Goal: Task Accomplishment & Management: Use online tool/utility

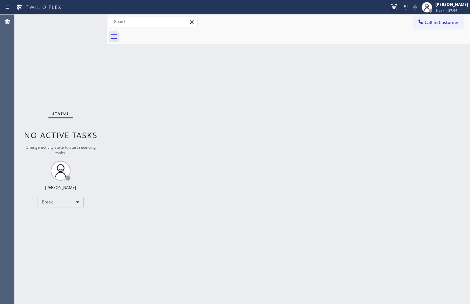
click at [426, 163] on div "Back to Dashboard Change Sender ID Customers Technicians Select a contact Outbo…" at bounding box center [288, 158] width 363 height 289
click at [226, 224] on div "Back to Dashboard Change Sender ID Customers Technicians Select a contact Outbo…" at bounding box center [288, 158] width 363 height 289
click at [68, 207] on div "Status No active tasks Change activity state to start receiving tasks. [PERSON_…" at bounding box center [60, 158] width 92 height 289
click at [74, 201] on div "Break" at bounding box center [61, 202] width 46 height 11
click at [68, 226] on li "Unavailable" at bounding box center [60, 228] width 45 height 8
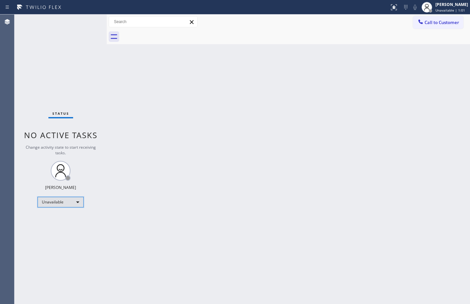
click at [58, 206] on div "Unavailable" at bounding box center [61, 202] width 46 height 11
click at [69, 219] on li "Available" at bounding box center [60, 219] width 45 height 8
click at [283, 201] on div "Back to Dashboard Change Sender ID Customers Technicians Select a contact Outbo…" at bounding box center [288, 158] width 363 height 289
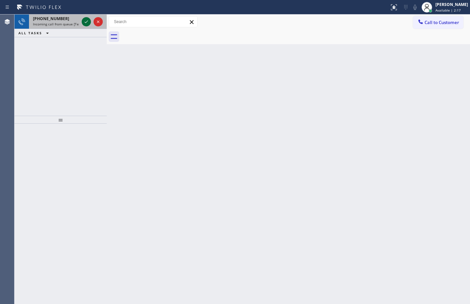
click at [88, 24] on icon at bounding box center [86, 22] width 8 height 8
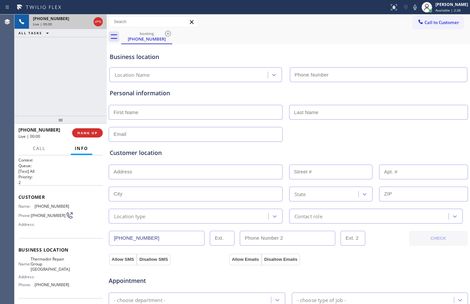
type input "[PHONE_NUMBER]"
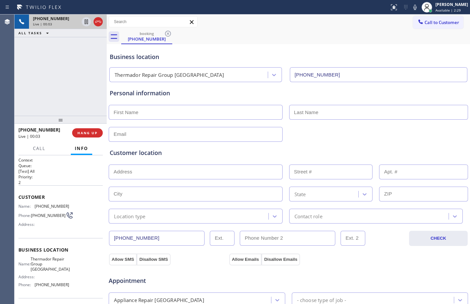
click at [72, 49] on div "[PHONE_NUMBER] Live | 00:03 ALL TASKS ALL TASKS ACTIVE TASKS TASKS IN WRAP UP" at bounding box center [60, 64] width 92 height 101
click at [19, 198] on span "Customer" at bounding box center [60, 197] width 84 height 6
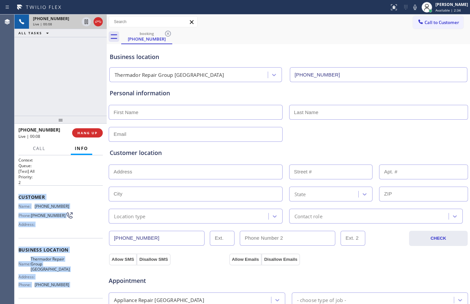
drag, startPoint x: 19, startPoint y: 198, endPoint x: 67, endPoint y: 287, distance: 100.2
click at [67, 287] on div "Context Queue: [Test] All Priority: 2 Customer Name: [PHONE_NUMBER] Phone: [PHO…" at bounding box center [60, 255] width 84 height 196
copy div "Customer Name: [PHONE_NUMBER] Phone: [PHONE_NUMBER] Address: Business location …"
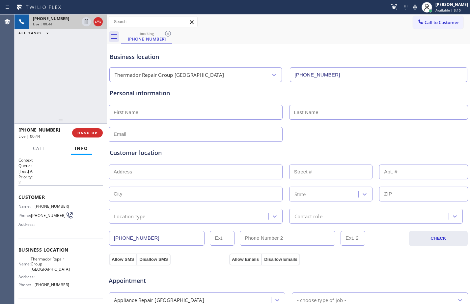
click at [52, 88] on div "[PHONE_NUMBER] Live | 00:44 ALL TASKS ALL TASKS ACTIVE TASKS TASKS IN WRAP UP" at bounding box center [60, 64] width 92 height 101
click at [83, 24] on icon at bounding box center [86, 22] width 8 height 8
click at [412, 7] on icon at bounding box center [415, 7] width 8 height 8
click at [86, 23] on icon at bounding box center [86, 22] width 8 height 8
click at [411, 4] on icon at bounding box center [415, 7] width 8 height 8
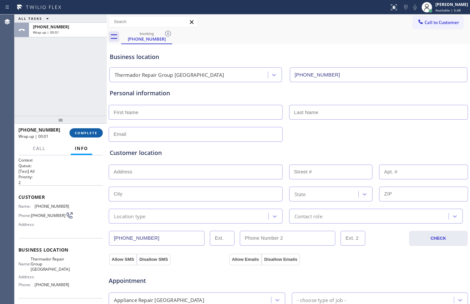
click at [95, 130] on span "COMPLETE" at bounding box center [86, 132] width 23 height 5
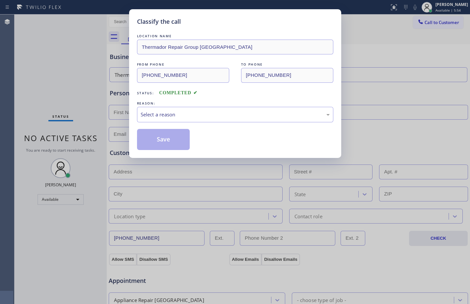
click at [381, 99] on div "Classify the call LOCATION NAME Thermador Repair Group Glenside FROM PHONE [PHO…" at bounding box center [235, 152] width 470 height 304
click at [285, 119] on div "Select a reason" at bounding box center [235, 114] width 196 height 15
click at [168, 142] on button "Save" at bounding box center [163, 139] width 53 height 21
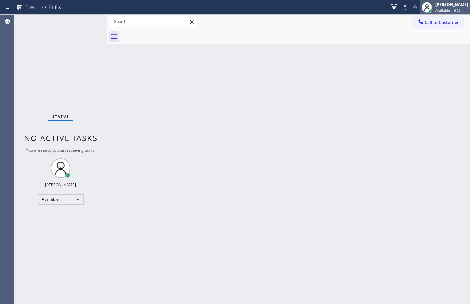
click at [435, 5] on div "[PERSON_NAME]" at bounding box center [451, 5] width 33 height 6
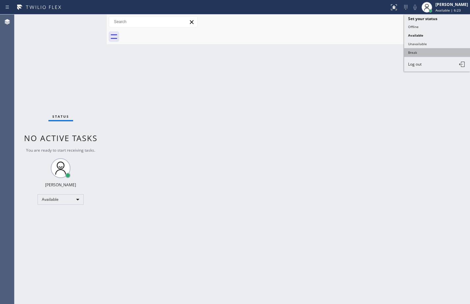
click at [419, 48] on button "Break" at bounding box center [437, 52] width 66 height 9
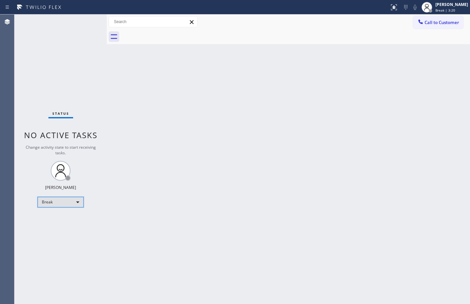
click at [62, 203] on div "Break" at bounding box center [61, 202] width 46 height 11
click at [57, 221] on li "Available" at bounding box center [60, 219] width 45 height 8
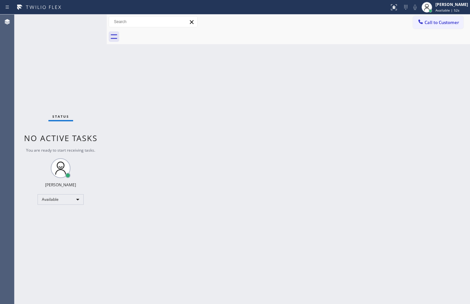
click at [93, 57] on div "Status No active tasks You are ready to start receiving tasks. [PERSON_NAME] Av…" at bounding box center [60, 158] width 92 height 289
click at [225, 210] on div "Back to Dashboard Change Sender ID Customers Technicians Select a contact Outbo…" at bounding box center [288, 158] width 363 height 289
click at [85, 241] on div "Status No active tasks You are ready to start receiving tasks. [PERSON_NAME] Av…" at bounding box center [60, 158] width 92 height 289
click at [84, 21] on div "Status No active tasks You are ready to start receiving tasks. [PERSON_NAME] Av…" at bounding box center [60, 158] width 92 height 289
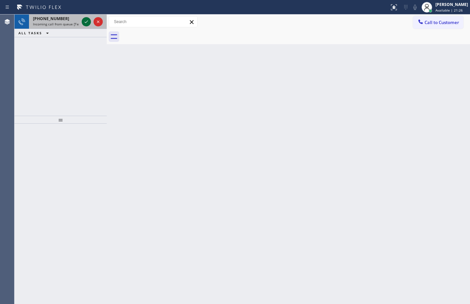
click at [85, 20] on icon at bounding box center [86, 22] width 8 height 8
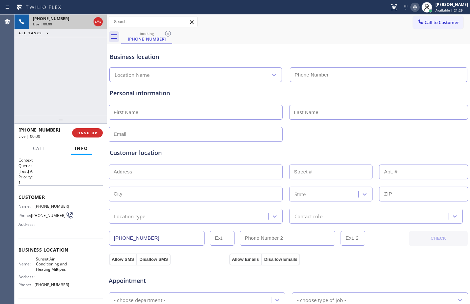
type input "[PHONE_NUMBER]"
click at [86, 131] on span "HANG UP" at bounding box center [87, 132] width 20 height 5
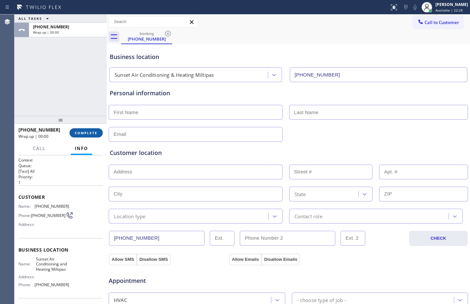
click at [86, 131] on span "COMPLETE" at bounding box center [86, 132] width 23 height 5
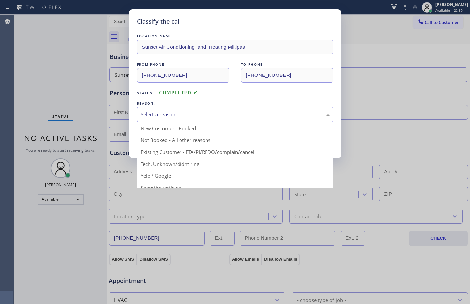
click at [206, 111] on div "Select a reason" at bounding box center [235, 115] width 189 height 8
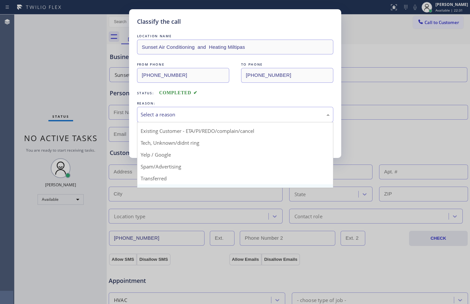
scroll to position [41, 0]
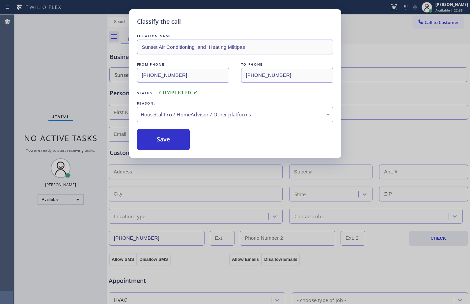
click at [160, 128] on div "LOCATION NAME Sunset Air Conditioning and Heating Miltipas FROM PHONE [PHONE_NU…" at bounding box center [235, 91] width 196 height 117
click at [163, 135] on button "Save" at bounding box center [163, 139] width 53 height 21
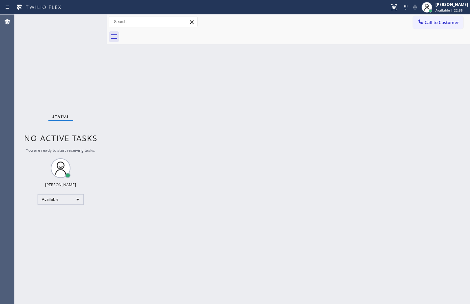
click at [399, 134] on div "Back to Dashboard Change Sender ID Customers Technicians Select a contact Outbo…" at bounding box center [288, 158] width 363 height 289
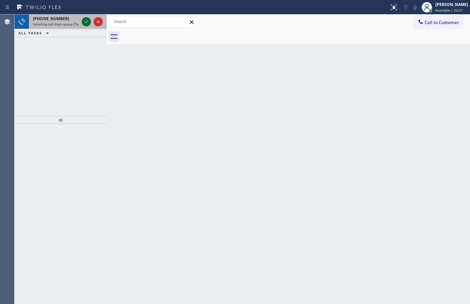
click at [83, 22] on icon at bounding box center [86, 22] width 8 height 8
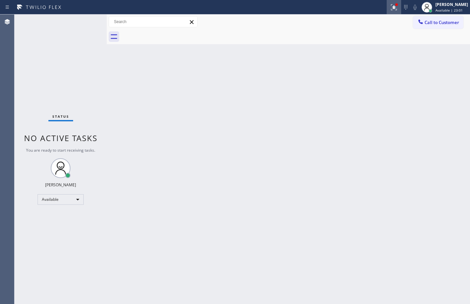
click at [394, 3] on button at bounding box center [394, 7] width 14 height 14
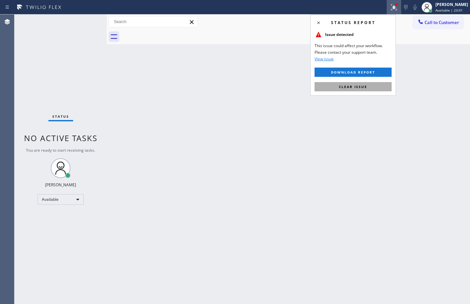
click at [354, 89] on button "Clear issue" at bounding box center [353, 86] width 77 height 9
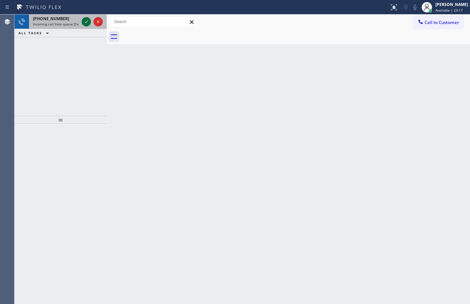
click at [85, 21] on icon at bounding box center [86, 22] width 8 height 8
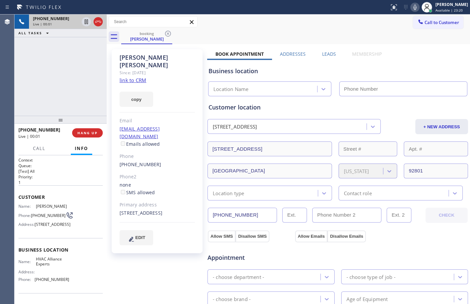
type input "[PHONE_NUMBER]"
click at [18, 198] on div "Context Queue: [Test] All Priority: 1 Customer Name: [PERSON_NAME] Phone: [PHON…" at bounding box center [60, 229] width 92 height 149
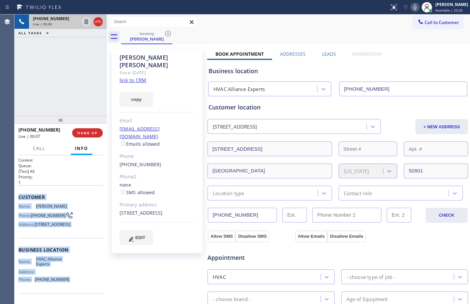
drag, startPoint x: 18, startPoint y: 198, endPoint x: 78, endPoint y: 291, distance: 110.8
click at [78, 291] on div "Context Queue: [Test] All Priority: 1 Customer Name: [PERSON_NAME] Phone: [PHON…" at bounding box center [60, 229] width 92 height 149
copy div "Customer Name: [PERSON_NAME] Phone: [PHONE_NUMBER] Address: [STREET_ADDRESS] Bu…"
click at [132, 77] on link "link to CRM" at bounding box center [133, 80] width 27 height 7
drag, startPoint x: 86, startPoint y: 22, endPoint x: 100, endPoint y: 22, distance: 14.5
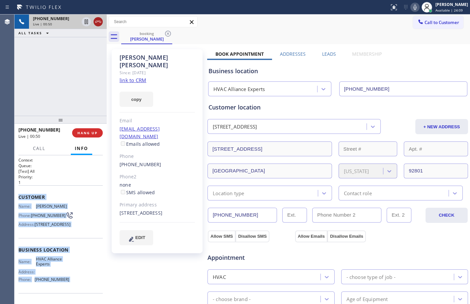
click at [86, 22] on icon at bounding box center [86, 21] width 3 height 5
click at [411, 8] on icon at bounding box center [415, 7] width 8 height 8
click at [86, 22] on icon at bounding box center [86, 22] width 8 height 8
click at [411, 9] on icon at bounding box center [415, 7] width 8 height 8
click at [88, 135] on span "HANG UP" at bounding box center [87, 132] width 20 height 5
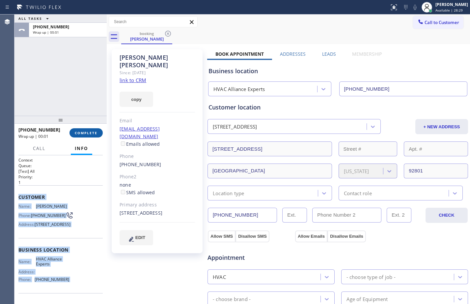
click at [85, 132] on span "COMPLETE" at bounding box center [86, 132] width 23 height 5
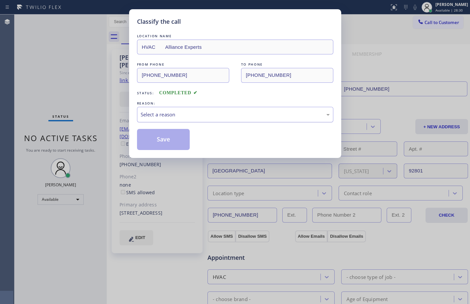
click at [195, 116] on div "Select a reason" at bounding box center [235, 115] width 189 height 8
click at [172, 141] on button "Save" at bounding box center [163, 139] width 53 height 21
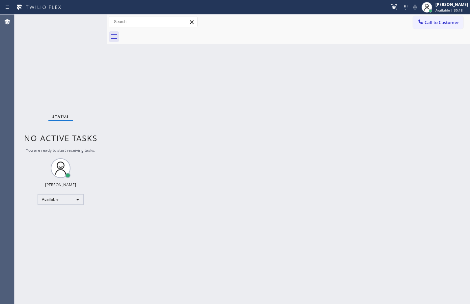
click at [70, 34] on div "Status No active tasks You are ready to start receiving tasks. [PERSON_NAME] Av…" at bounding box center [60, 158] width 92 height 289
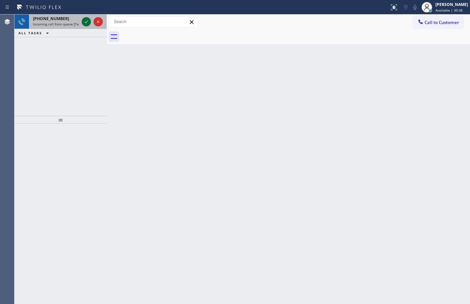
click at [83, 21] on icon at bounding box center [86, 22] width 8 height 8
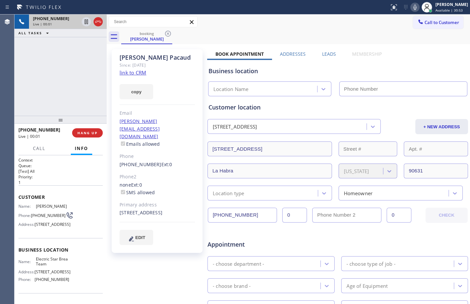
type input "[PHONE_NUMBER]"
click at [19, 197] on span "Customer" at bounding box center [60, 197] width 84 height 6
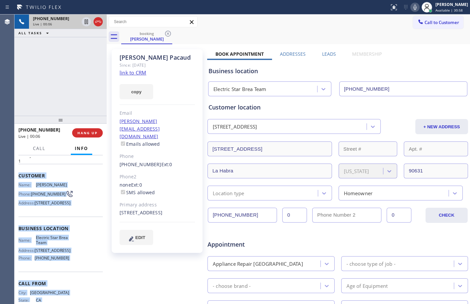
scroll to position [59, 0]
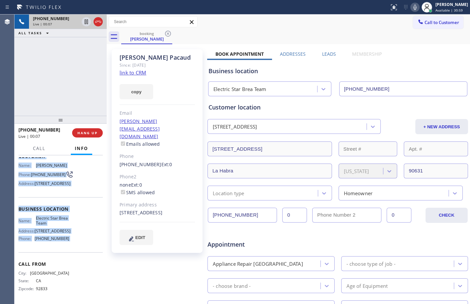
drag, startPoint x: 19, startPoint y: 197, endPoint x: 73, endPoint y: 238, distance: 68.0
click at [73, 238] on div "Context Queue: [Test] All Priority: 1 Customer Name: [PERSON_NAME] Phone: [PHON…" at bounding box center [60, 208] width 84 height 185
copy div "Customer Name: [PERSON_NAME] Phone: [PHONE_NUMBER] Address: [STREET_ADDRESS] Bu…"
click at [87, 21] on icon at bounding box center [86, 21] width 3 height 5
click at [413, 10] on icon at bounding box center [414, 7] width 3 height 5
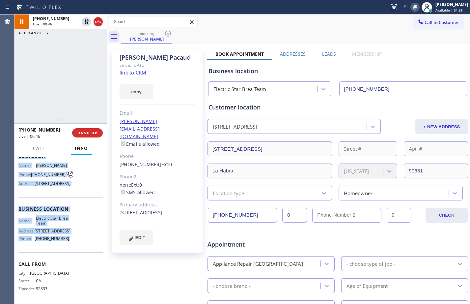
click at [140, 72] on link "link to CRM" at bounding box center [133, 72] width 27 height 7
click at [84, 23] on icon at bounding box center [86, 22] width 8 height 8
click at [413, 9] on icon at bounding box center [414, 7] width 3 height 5
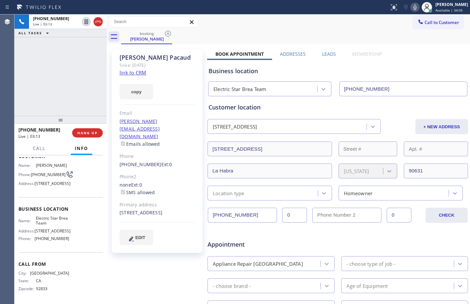
click at [86, 91] on div "[PHONE_NUMBER] Live | 03:13 ALL TASKS ALL TASKS ACTIVE TASKS TASKS IN WRAP UP" at bounding box center [60, 64] width 92 height 101
click at [86, 24] on icon at bounding box center [86, 22] width 8 height 8
click at [413, 7] on icon at bounding box center [414, 7] width 3 height 5
click at [87, 22] on icon at bounding box center [86, 22] width 8 height 8
click at [411, 8] on icon at bounding box center [415, 7] width 8 height 8
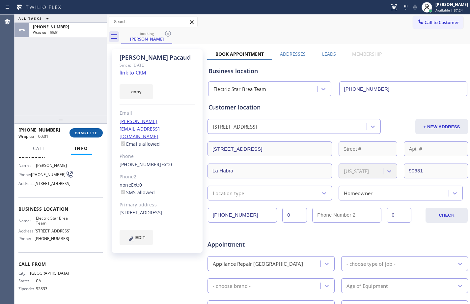
click at [96, 134] on span "COMPLETE" at bounding box center [86, 132] width 23 height 5
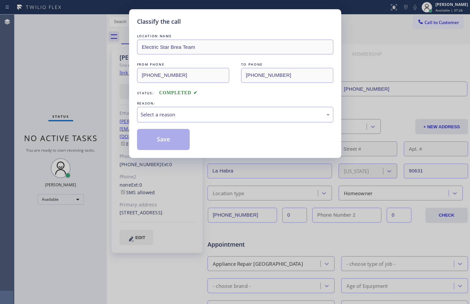
click at [276, 114] on div "Select a reason" at bounding box center [235, 115] width 189 height 8
click at [174, 142] on button "Save" at bounding box center [163, 139] width 53 height 21
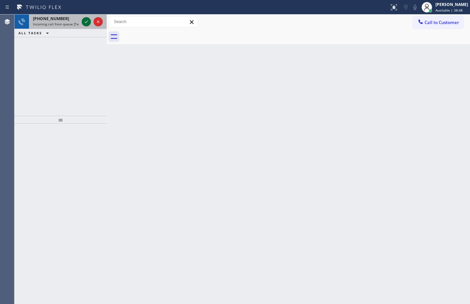
click at [88, 20] on icon at bounding box center [86, 22] width 8 height 8
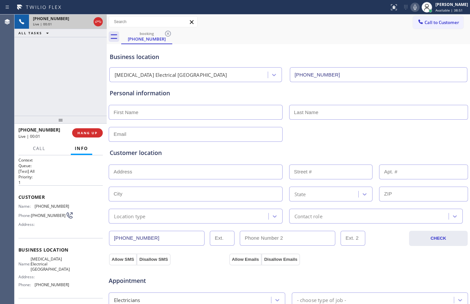
type input "[PHONE_NUMBER]"
click at [20, 198] on span "Customer" at bounding box center [60, 197] width 84 height 6
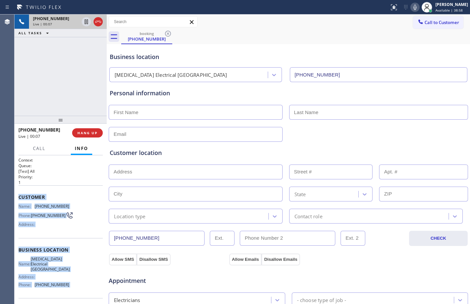
drag, startPoint x: 20, startPoint y: 198, endPoint x: 74, endPoint y: 286, distance: 103.5
click at [74, 286] on div "Context Queue: [Test] All Priority: 1 Customer Name: [PHONE_NUMBER] Phone: [PHO…" at bounding box center [60, 252] width 84 height 191
copy div "Customer Name: [PHONE_NUMBER] Phone: [PHONE_NUMBER] Address: Business location …"
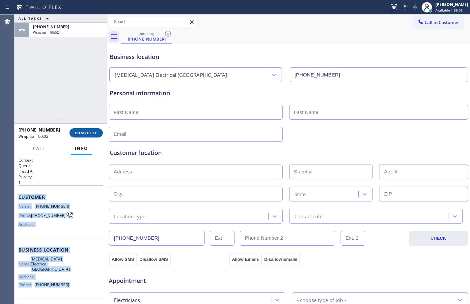
click at [90, 130] on span "COMPLETE" at bounding box center [86, 132] width 23 height 5
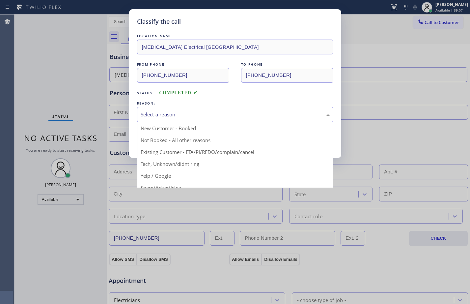
click at [177, 109] on div "Select a reason" at bounding box center [235, 114] width 196 height 15
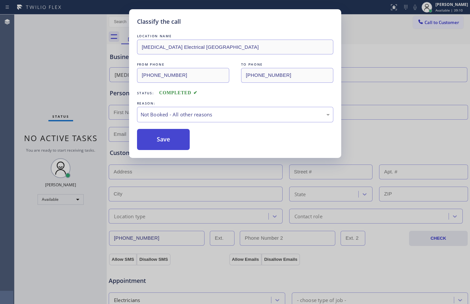
click at [178, 135] on button "Save" at bounding box center [163, 139] width 53 height 21
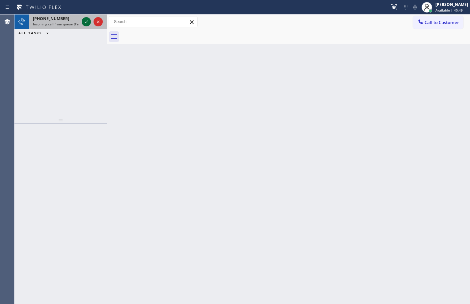
click at [87, 21] on icon at bounding box center [86, 21] width 3 height 3
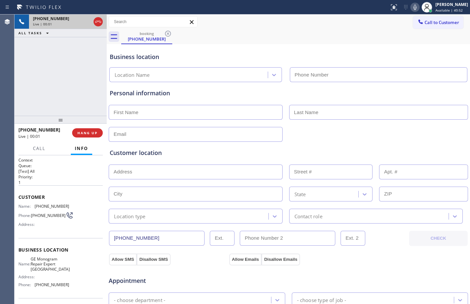
type input "[PHONE_NUMBER]"
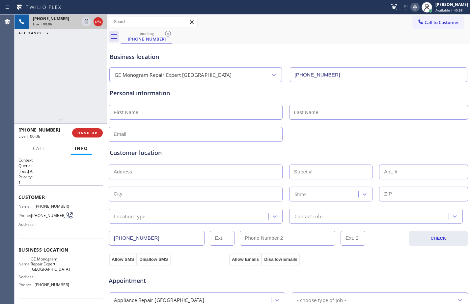
click at [19, 196] on span "Customer" at bounding box center [60, 197] width 84 height 6
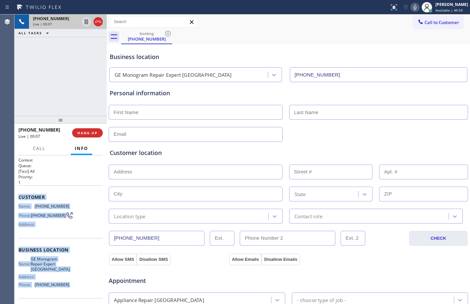
drag, startPoint x: 19, startPoint y: 196, endPoint x: 68, endPoint y: 292, distance: 107.8
click at [68, 292] on div "Context Queue: [Test] All Priority: 1 Customer Name: [PHONE_NUMBER] Phone: [PHO…" at bounding box center [60, 252] width 84 height 191
copy div "Customer Name: [PHONE_NUMBER] Phone: [PHONE_NUMBER] Address: Business location …"
click at [91, 135] on button "HANG UP" at bounding box center [87, 132] width 31 height 9
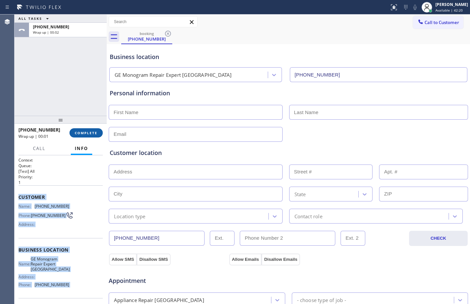
click at [91, 135] on button "COMPLETE" at bounding box center [85, 132] width 33 height 9
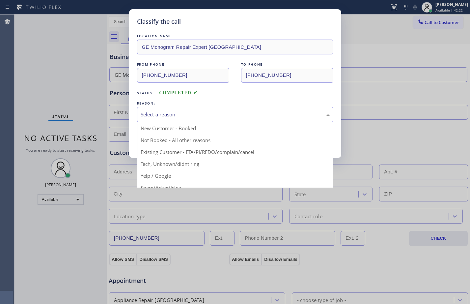
click at [176, 113] on div "Select a reason" at bounding box center [235, 115] width 189 height 8
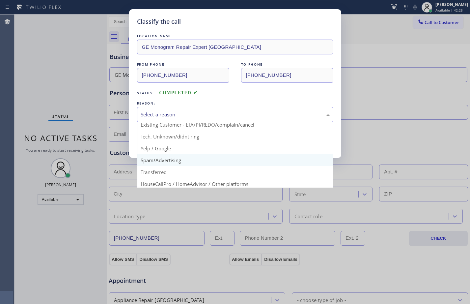
scroll to position [41, 0]
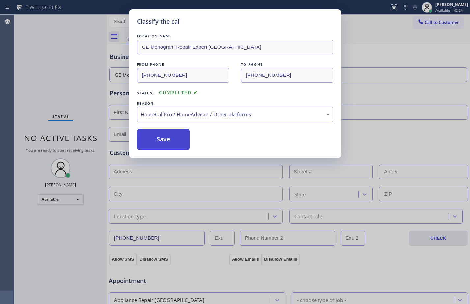
click at [167, 139] on button "Save" at bounding box center [163, 139] width 53 height 21
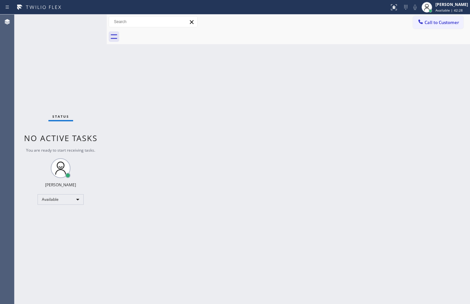
click at [349, 129] on div "Back to Dashboard Change Sender ID Customers Technicians Select a contact Outbo…" at bounding box center [288, 158] width 363 height 289
click at [316, 177] on div "Back to Dashboard Change Sender ID Customers Technicians Select a contact Outbo…" at bounding box center [288, 158] width 363 height 289
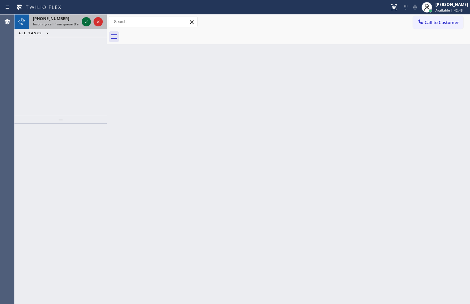
click at [86, 22] on icon at bounding box center [86, 22] width 8 height 8
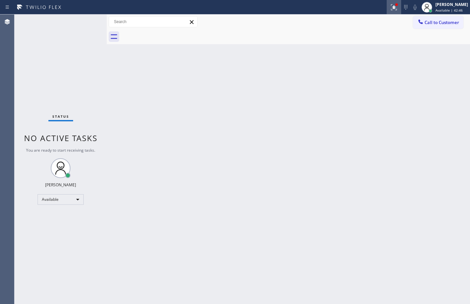
click at [390, 5] on icon at bounding box center [394, 7] width 8 height 8
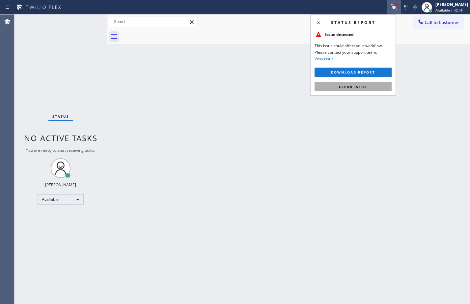
click at [338, 85] on button "Clear issue" at bounding box center [353, 86] width 77 height 9
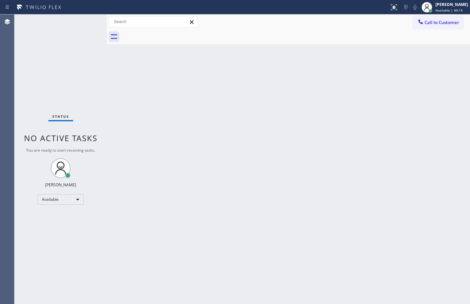
click at [272, 87] on div "Back to Dashboard Change Sender ID Customers Technicians Select a contact Outbo…" at bounding box center [288, 158] width 363 height 289
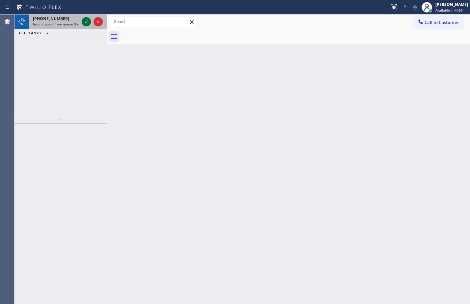
click at [87, 23] on icon at bounding box center [86, 22] width 8 height 8
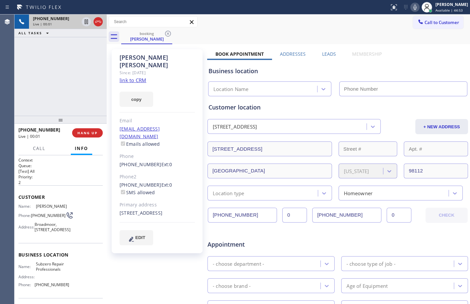
type input "[PHONE_NUMBER]"
click at [16, 196] on div "Context Queue: [Test] All Priority: 2 Customer Name: [PERSON_NAME] Phone: [PHON…" at bounding box center [60, 229] width 92 height 149
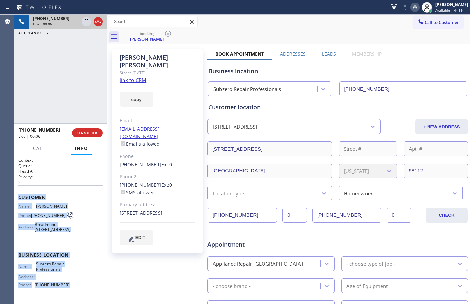
drag, startPoint x: 16, startPoint y: 196, endPoint x: 70, endPoint y: 296, distance: 113.7
click at [70, 296] on div "Context Queue: [Test] All Priority: 2 Customer Name: [PERSON_NAME] Phone: [PHON…" at bounding box center [60, 229] width 92 height 149
copy div "Customer Name: [PERSON_NAME] Phone: [PHONE_NUMBER] Address: [GEOGRAPHIC_DATA][S…"
click at [88, 24] on icon at bounding box center [86, 21] width 3 height 5
click at [411, 10] on icon at bounding box center [415, 7] width 8 height 8
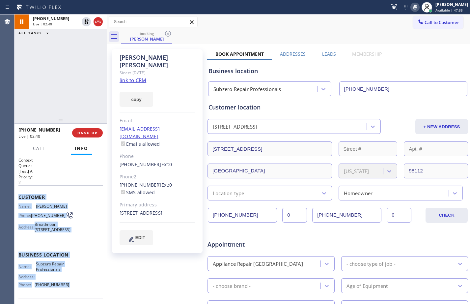
click at [139, 77] on link "link to CRM" at bounding box center [133, 80] width 27 height 7
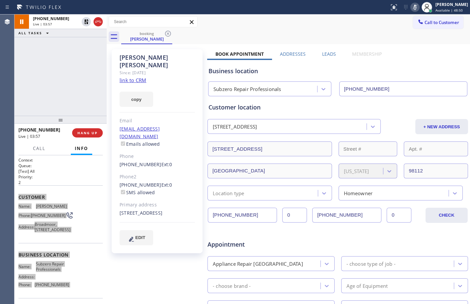
scroll to position [171, 0]
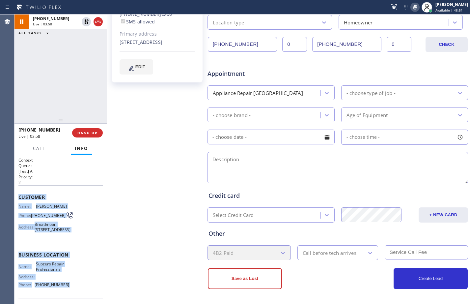
click at [310, 92] on div "Appliance Repair [GEOGRAPHIC_DATA]" at bounding box center [264, 93] width 111 height 12
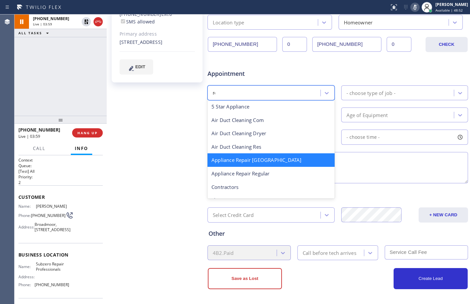
scroll to position [0, 0]
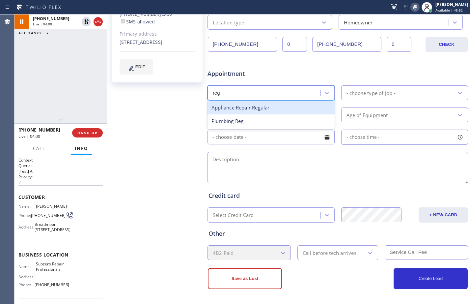
type input "regu"
click at [287, 108] on div "Appliance Repair Regular" at bounding box center [270, 108] width 127 height 14
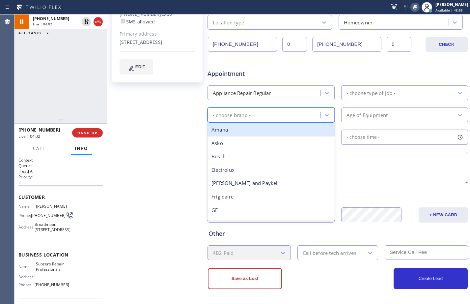
click at [306, 121] on div "- choose brand -" at bounding box center [264, 115] width 111 height 12
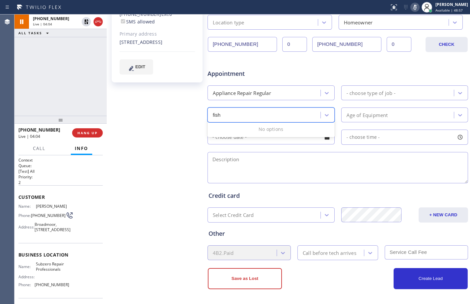
type input "fis"
click at [291, 130] on div "[PERSON_NAME] and Paykel" at bounding box center [270, 130] width 127 height 14
click at [366, 95] on div "- choose type of job -" at bounding box center [370, 93] width 49 height 8
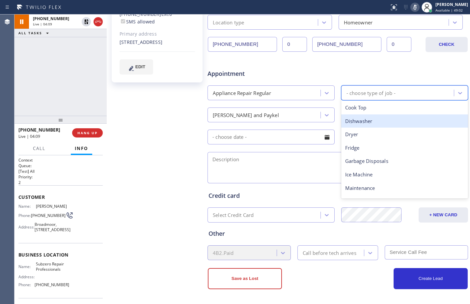
click at [380, 123] on div "Dishwasher" at bounding box center [404, 121] width 127 height 14
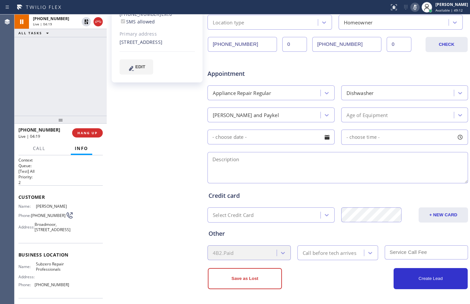
click at [387, 111] on div "Age of Equipment" at bounding box center [398, 115] width 111 height 12
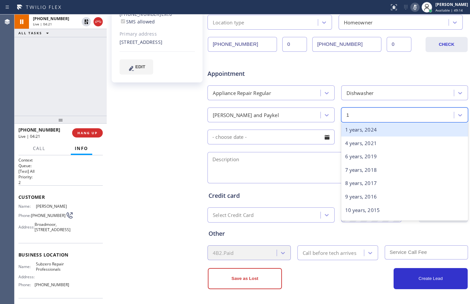
type input "10"
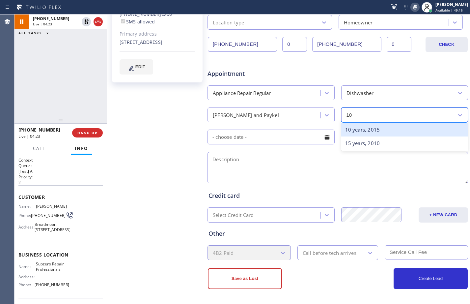
click at [387, 129] on div "10 years, 2015" at bounding box center [404, 130] width 127 height 14
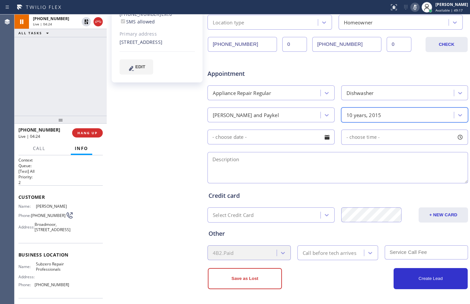
click at [314, 167] on textarea at bounding box center [337, 167] width 260 height 31
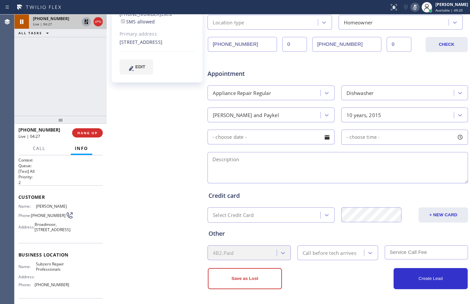
click at [88, 22] on icon at bounding box center [86, 21] width 5 height 5
click at [413, 5] on icon at bounding box center [414, 7] width 3 height 5
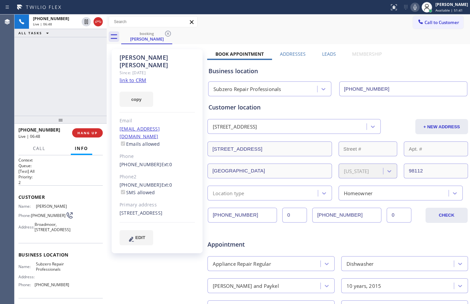
scroll to position [171, 0]
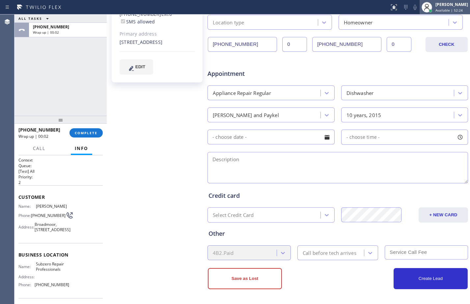
click at [441, 3] on div "[PERSON_NAME]" at bounding box center [451, 5] width 33 height 6
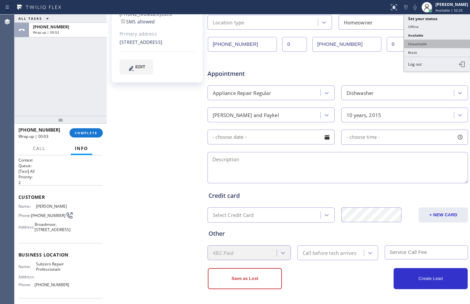
click at [428, 45] on button "Unavailable" at bounding box center [437, 44] width 66 height 9
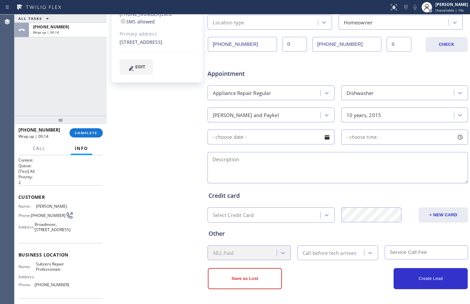
click at [324, 136] on div at bounding box center [326, 136] width 11 height 11
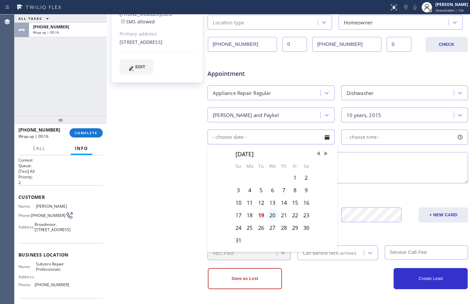
click at [271, 214] on div "20" at bounding box center [273, 215] width 12 height 13
type input "[DATE]"
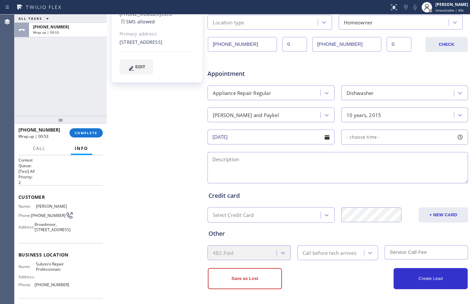
click at [370, 139] on span "- choose time -" at bounding box center [363, 137] width 34 height 6
drag, startPoint x: 345, startPoint y: 179, endPoint x: 377, endPoint y: 178, distance: 31.9
click at [378, 178] on div at bounding box center [382, 177] width 8 height 14
drag, startPoint x: 345, startPoint y: 175, endPoint x: 352, endPoint y: 178, distance: 7.7
click at [352, 178] on div at bounding box center [356, 177] width 8 height 14
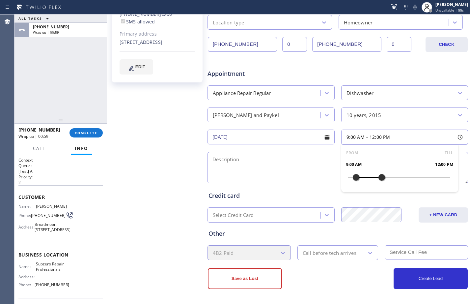
click at [282, 160] on textarea at bounding box center [337, 167] width 260 height 31
click at [360, 168] on textarea "9-12//$85//[PERSON_NAME] and Paykel//dishwasher//" at bounding box center [337, 167] width 260 height 31
paste textarea "always running//deep constantly//stop working"
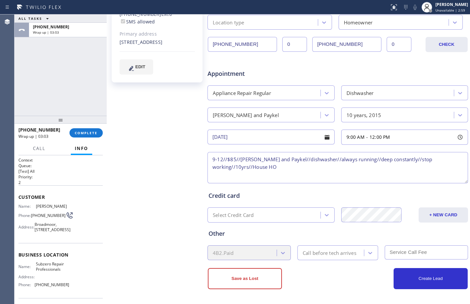
click at [313, 167] on textarea "9-12//$85//[PERSON_NAME] and Paykel//dishwasher//always running//deep constantl…" at bounding box center [337, 167] width 260 height 31
paste textarea "[STREET_ADDRESS]"
paste textarea "Subzero Repair Professionals"
paste textarea "Please call customer 30 minutes prior to arrival"
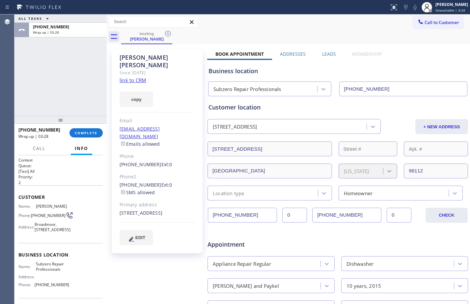
scroll to position [171, 0]
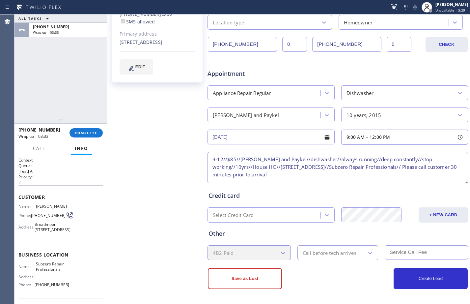
type textarea "9-12//$85//[PERSON_NAME] and Paykel//dishwasher//always running//deep constantl…"
click at [352, 251] on div "Call before tech arrives" at bounding box center [330, 253] width 54 height 8
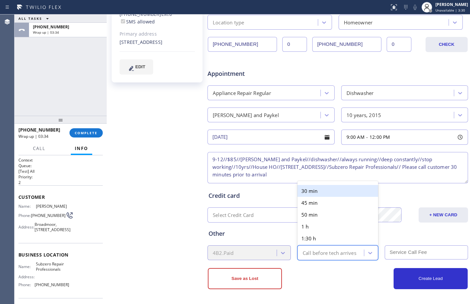
click at [312, 189] on div "30 min" at bounding box center [337, 191] width 81 height 12
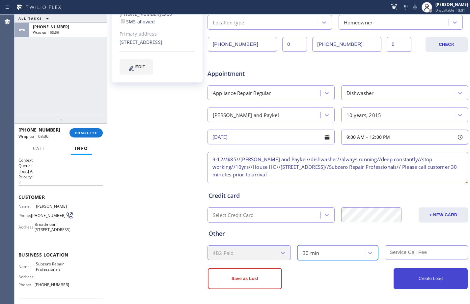
click at [425, 278] on button "Create Lead" at bounding box center [431, 278] width 74 height 21
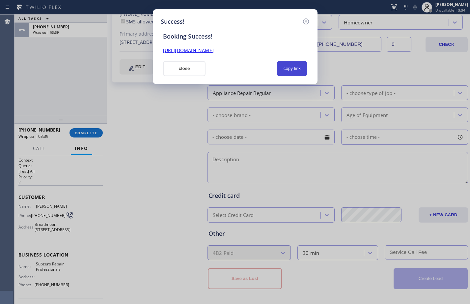
click at [289, 70] on button "copy link" at bounding box center [292, 68] width 30 height 15
click at [214, 52] on link "[URL][DOMAIN_NAME]" at bounding box center [188, 50] width 51 height 6
click at [197, 68] on button "close" at bounding box center [184, 68] width 43 height 15
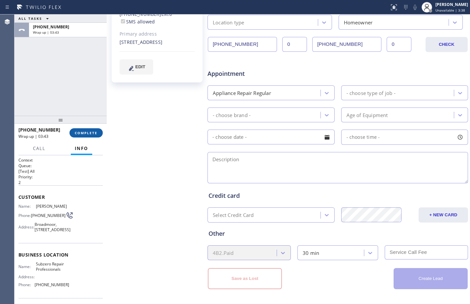
click at [90, 130] on button "COMPLETE" at bounding box center [85, 132] width 33 height 9
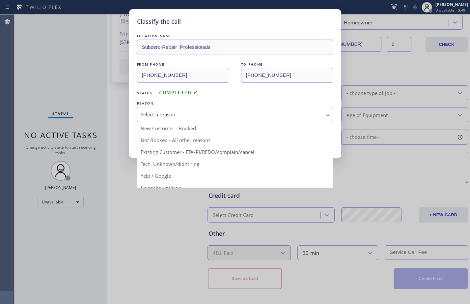
click at [212, 117] on div "Select a reason" at bounding box center [235, 115] width 189 height 8
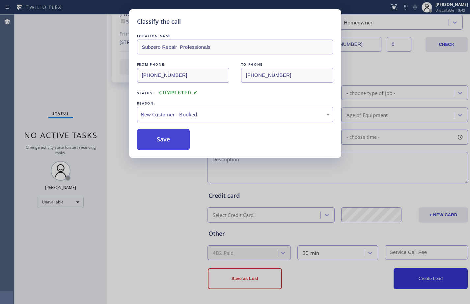
click at [178, 135] on button "Save" at bounding box center [163, 139] width 53 height 21
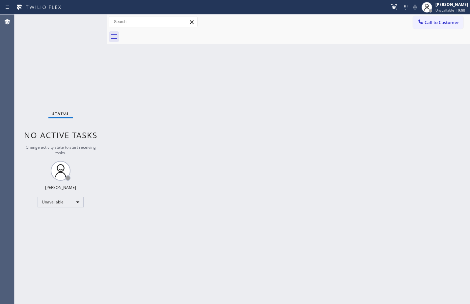
click at [444, 15] on div "Call to Customer Outbound call Location American Service Alliance Your caller i…" at bounding box center [288, 21] width 363 height 15
click at [445, 14] on div "[PERSON_NAME] Unavailable | 9:59" at bounding box center [445, 7] width 50 height 14
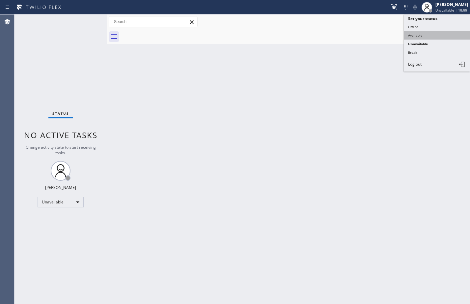
click at [425, 37] on button "Available" at bounding box center [437, 35] width 66 height 9
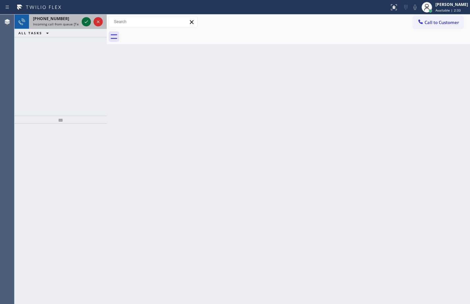
click at [88, 25] on icon at bounding box center [86, 22] width 8 height 8
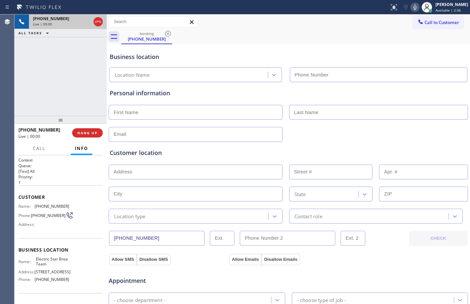
type input "[PHONE_NUMBER]"
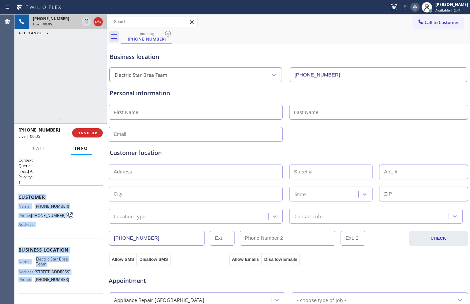
drag, startPoint x: 17, startPoint y: 197, endPoint x: 70, endPoint y: 280, distance: 98.2
click at [70, 280] on div "Context Queue: [Test] All Priority: 1 Customer Name: [PHONE_NUMBER] Phone: [PHO…" at bounding box center [60, 229] width 92 height 149
copy div "Customer Name: [PHONE_NUMBER] Phone: [PHONE_NUMBER] Address: Business location …"
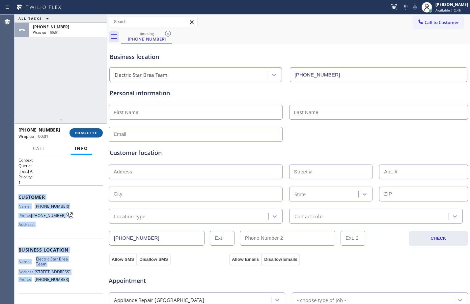
click at [89, 137] on button "COMPLETE" at bounding box center [85, 132] width 33 height 9
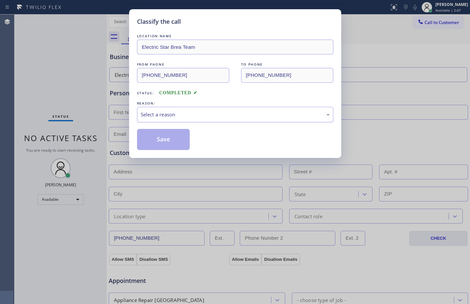
click at [171, 119] on div "Select a reason" at bounding box center [235, 114] width 196 height 15
click at [179, 140] on button "Save" at bounding box center [163, 139] width 53 height 21
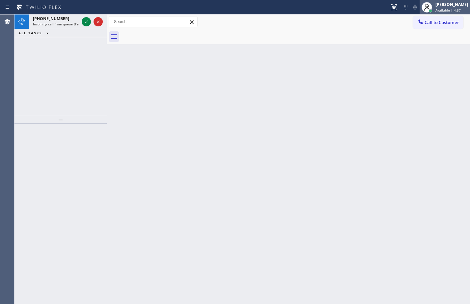
click at [454, 5] on div "[PERSON_NAME]" at bounding box center [451, 5] width 33 height 6
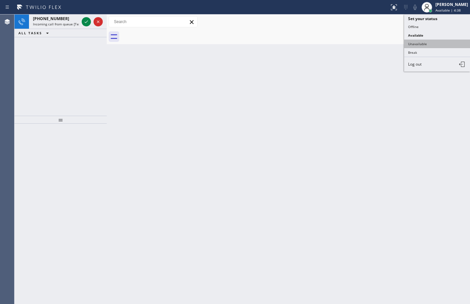
click at [414, 42] on button "Unavailable" at bounding box center [437, 44] width 66 height 9
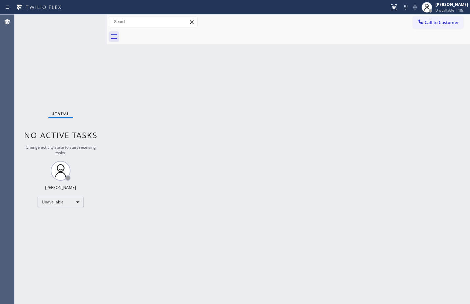
drag, startPoint x: 195, startPoint y: 160, endPoint x: 228, endPoint y: 294, distance: 137.4
click at [196, 160] on div "Back to Dashboard Change Sender ID Customers Technicians Select a contact Outbo…" at bounding box center [288, 158] width 363 height 289
click at [67, 71] on div "Status No active tasks Change activity state to start receiving tasks. [PERSON_…" at bounding box center [60, 158] width 92 height 289
click at [442, 8] on span "Unavailable | 1:34" at bounding box center [450, 10] width 30 height 5
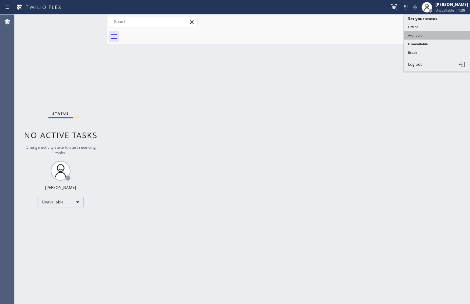
click at [416, 33] on button "Available" at bounding box center [437, 35] width 66 height 9
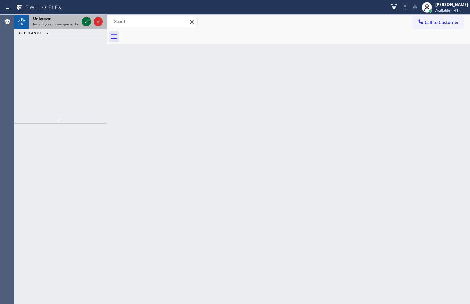
click at [84, 24] on icon at bounding box center [86, 22] width 8 height 8
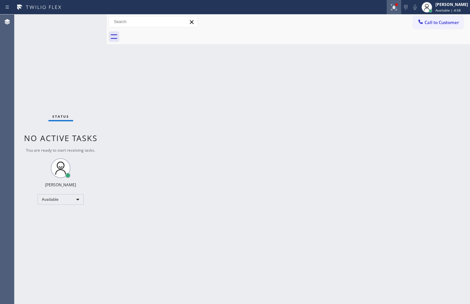
click at [394, 6] on div at bounding box center [394, 7] width 14 height 8
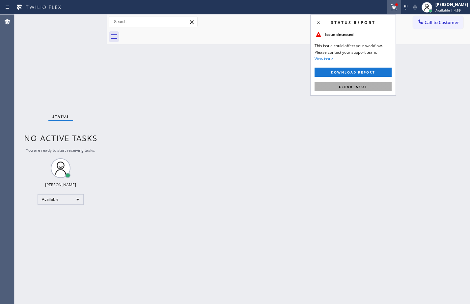
click at [376, 82] on button "Clear issue" at bounding box center [353, 86] width 77 height 9
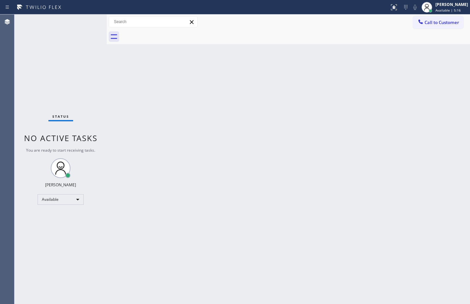
click at [316, 144] on div "Back to Dashboard Change Sender ID Customers Technicians Select a contact Outbo…" at bounding box center [288, 158] width 363 height 289
click at [85, 21] on div "Status No active tasks You are ready to start receiving tasks. [PERSON_NAME] Av…" at bounding box center [60, 158] width 92 height 289
click at [57, 194] on div "Available" at bounding box center [61, 199] width 46 height 11
click at [55, 235] on li "Break" at bounding box center [60, 233] width 45 height 8
click at [447, 165] on div "Back to Dashboard Change Sender ID Customers Technicians Select a contact Outbo…" at bounding box center [288, 158] width 363 height 289
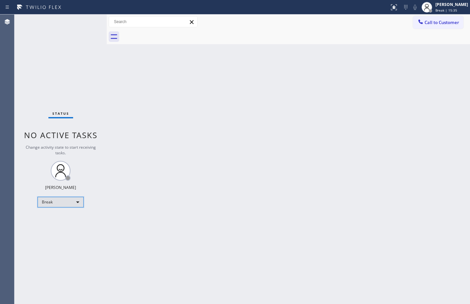
click at [75, 204] on div "Break" at bounding box center [61, 202] width 46 height 11
click at [58, 222] on li "Available" at bounding box center [60, 219] width 45 height 8
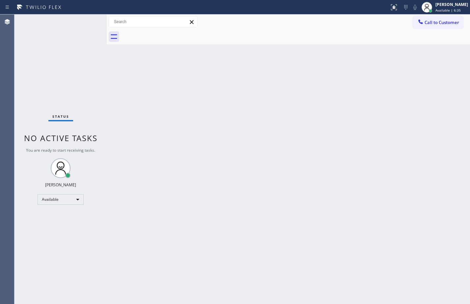
click at [256, 151] on div "Back to Dashboard Change Sender ID Customers Technicians Select a contact Outbo…" at bounding box center [288, 158] width 363 height 289
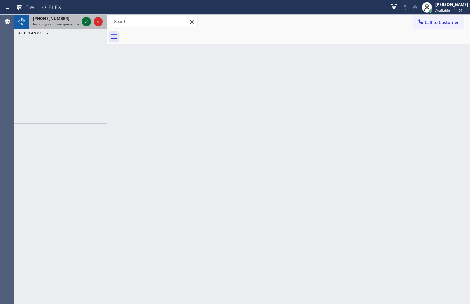
click at [88, 21] on icon at bounding box center [86, 22] width 8 height 8
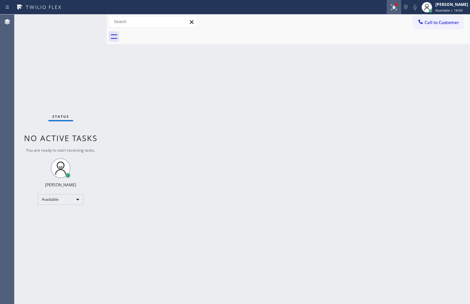
click at [390, 3] on icon at bounding box center [394, 7] width 8 height 8
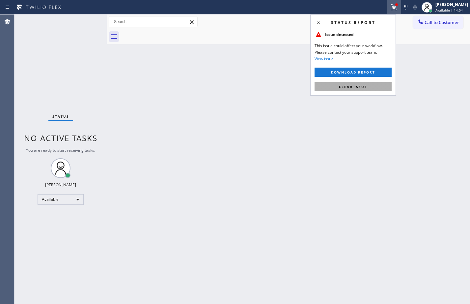
click at [375, 86] on button "Clear issue" at bounding box center [353, 86] width 77 height 9
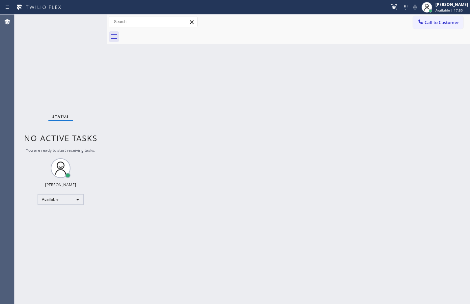
click at [76, 66] on div "Status No active tasks You are ready to start receiving tasks. [PERSON_NAME] Av…" at bounding box center [60, 158] width 92 height 289
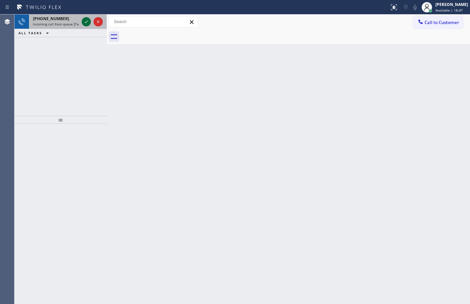
click at [89, 23] on icon at bounding box center [86, 22] width 8 height 8
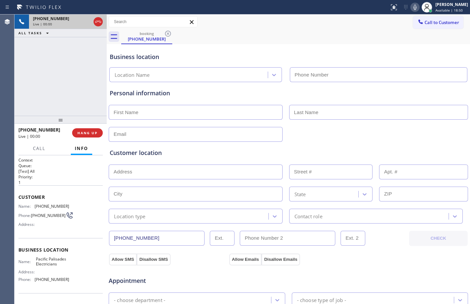
type input "[PHONE_NUMBER]"
click at [17, 195] on div "Context Queue: [Test] All Priority: 1 Customer Name: [PHONE_NUMBER] Phone: [PHO…" at bounding box center [60, 229] width 92 height 149
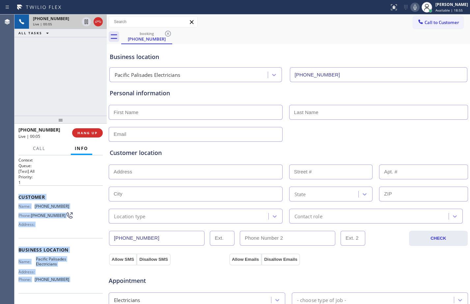
drag, startPoint x: 17, startPoint y: 195, endPoint x: 62, endPoint y: 281, distance: 96.8
click at [62, 281] on div "Context Queue: [Test] All Priority: 1 Customer Name: [PHONE_NUMBER] Phone: [PHO…" at bounding box center [60, 229] width 92 height 149
copy div "Customer Name: [PHONE_NUMBER] Phone: [PHONE_NUMBER] Address: Business location …"
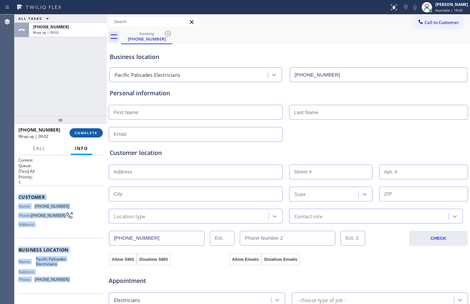
click at [95, 135] on button "COMPLETE" at bounding box center [85, 132] width 33 height 9
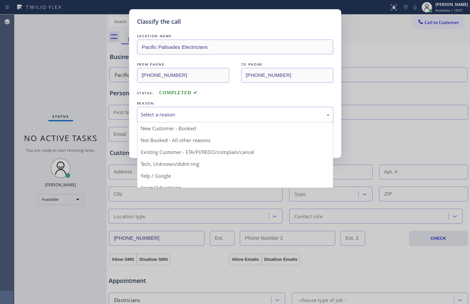
click at [184, 119] on div "Select a reason" at bounding box center [235, 114] width 196 height 15
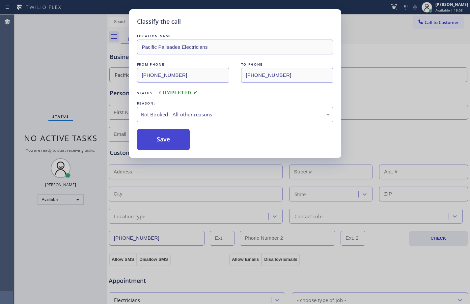
click at [179, 140] on button "Save" at bounding box center [163, 139] width 53 height 21
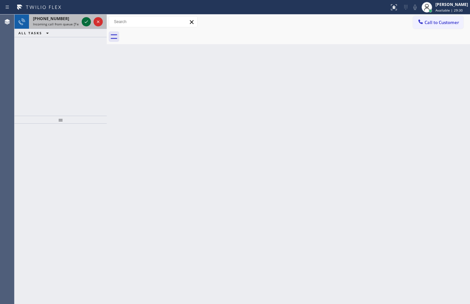
click at [84, 20] on icon at bounding box center [86, 22] width 8 height 8
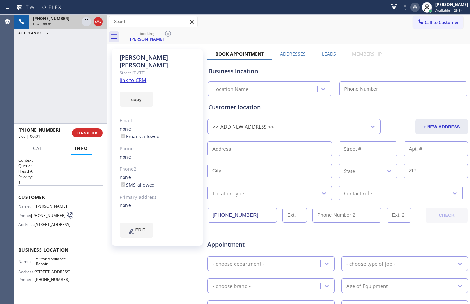
type input "[PHONE_NUMBER]"
click at [18, 194] on div "Context Queue: [Test] All Priority: 1 Customer Name: [PERSON_NAME] Phone: [PHON…" at bounding box center [60, 229] width 92 height 149
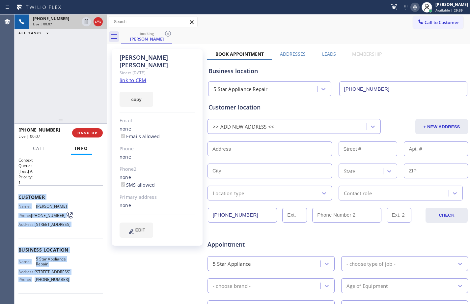
drag, startPoint x: 18, startPoint y: 194, endPoint x: 69, endPoint y: 290, distance: 109.0
click at [69, 290] on div "Context Queue: [Test] All Priority: 1 Customer Name: [PERSON_NAME] Phone: [PHON…" at bounding box center [60, 229] width 92 height 149
copy div "Customer Name: [PERSON_NAME] Phone: [PHONE_NUMBER] Address: [STREET_ADDRESS] Bu…"
click at [127, 77] on link "link to CRM" at bounding box center [133, 80] width 27 height 7
click at [85, 23] on icon at bounding box center [86, 21] width 3 height 5
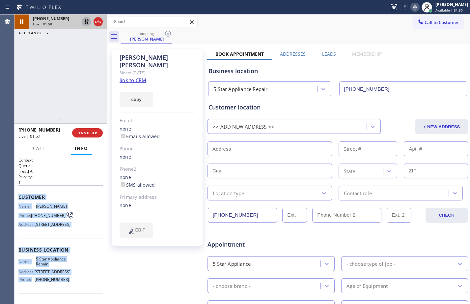
click at [411, 7] on icon at bounding box center [415, 7] width 8 height 8
click at [85, 22] on icon at bounding box center [86, 21] width 5 height 5
click at [411, 6] on icon at bounding box center [415, 7] width 8 height 8
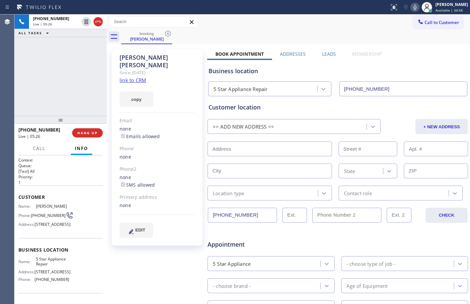
click at [145, 273] on div "[PERSON_NAME] Since: [DATE] link to CRM copy Email none Emails allowed Phone no…" at bounding box center [157, 259] width 99 height 427
click at [160, 269] on div "[PERSON_NAME] Since: [DATE] link to CRM copy Email none Emails allowed Phone no…" at bounding box center [157, 259] width 99 height 427
click at [86, 22] on icon at bounding box center [86, 22] width 8 height 8
click at [411, 6] on icon at bounding box center [415, 7] width 8 height 8
click at [79, 55] on div "[PHONE_NUMBER] Live | 06:38 ALL TASKS ALL TASKS ACTIVE TASKS TASKS IN WRAP UP" at bounding box center [60, 64] width 92 height 101
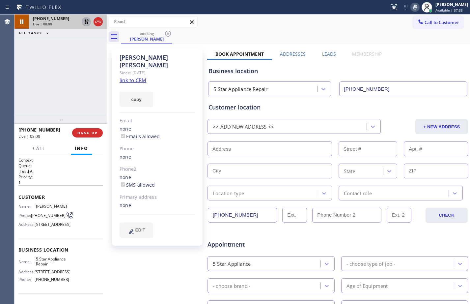
click at [88, 21] on icon at bounding box center [86, 22] width 8 height 8
click at [413, 8] on icon at bounding box center [414, 7] width 3 height 5
click at [90, 87] on div "[PHONE_NUMBER] Live | 09:24 ALL TASKS ALL TASKS ACTIVE TASKS TASKS IN WRAP UP" at bounding box center [60, 64] width 92 height 101
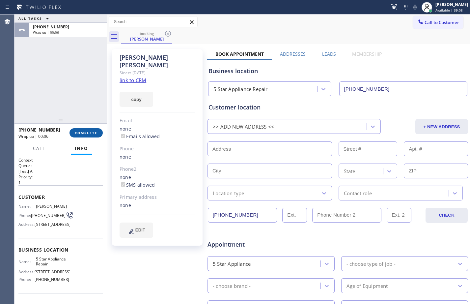
click at [92, 133] on span "COMPLETE" at bounding box center [86, 132] width 23 height 5
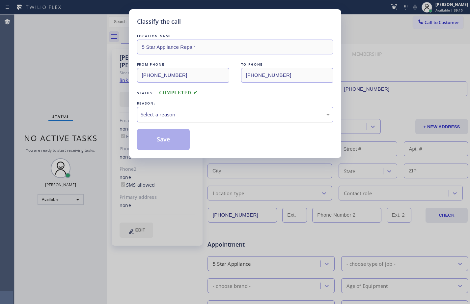
click at [180, 113] on div "Select a reason" at bounding box center [235, 115] width 189 height 8
click at [149, 139] on button "Save" at bounding box center [163, 139] width 53 height 21
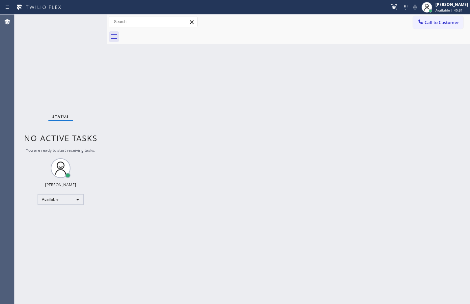
click at [204, 161] on div "Back to Dashboard Change Sender ID Customers Technicians Select a contact Outbo…" at bounding box center [288, 158] width 363 height 289
click at [302, 173] on div "Back to Dashboard Change Sender ID Customers Technicians Select a contact Outbo…" at bounding box center [288, 158] width 363 height 289
click at [211, 154] on div "Back to Dashboard Change Sender ID Customers Technicians Select a contact Outbo…" at bounding box center [288, 158] width 363 height 289
click at [374, 130] on div "Back to Dashboard Change Sender ID Customers Technicians Select a contact Outbo…" at bounding box center [288, 158] width 363 height 289
click at [456, 149] on div "Back to Dashboard Change Sender ID Customers Technicians Select a contact Outbo…" at bounding box center [288, 158] width 363 height 289
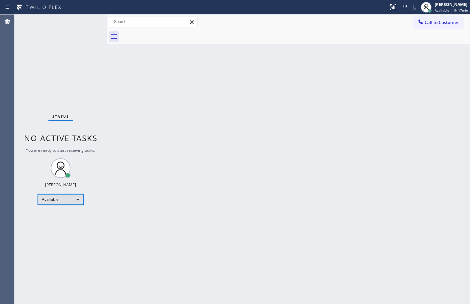
click at [66, 202] on div "Available" at bounding box center [61, 199] width 46 height 11
click at [59, 228] on li "Unavailable" at bounding box center [60, 225] width 45 height 8
click at [52, 196] on div "Available" at bounding box center [61, 199] width 46 height 11
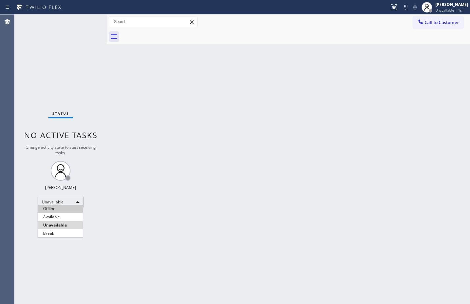
click at [55, 208] on li "Offline" at bounding box center [60, 209] width 45 height 8
click at [439, 3] on div "[PERSON_NAME]" at bounding box center [451, 5] width 33 height 6
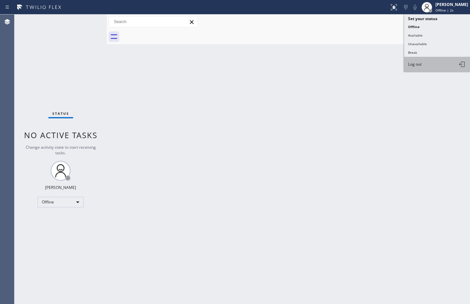
click at [420, 66] on span "Log out" at bounding box center [415, 64] width 14 height 6
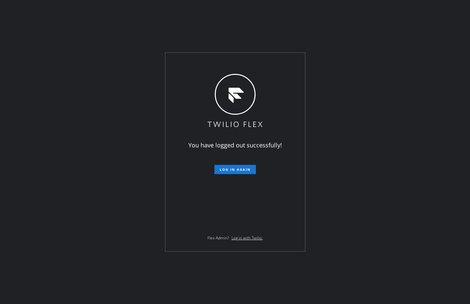
click at [62, 160] on div "You have logged out successfully! Log in again Flex Admin? Log in with Twilio." at bounding box center [235, 152] width 470 height 304
